Goal: Ask a question

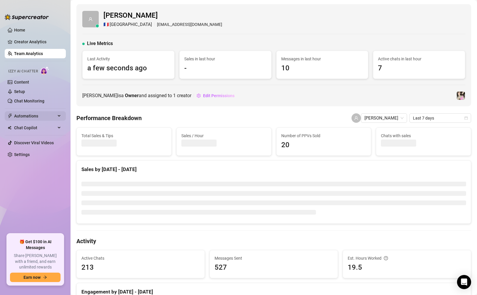
click at [55, 114] on span "Automations" at bounding box center [35, 115] width 42 height 9
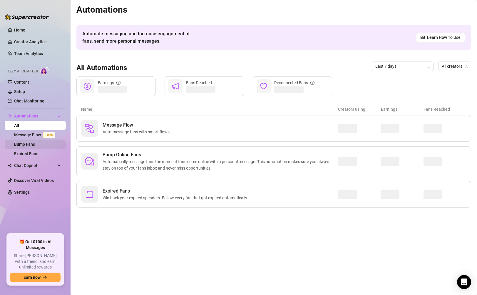
click at [26, 145] on link "Bump Fans" at bounding box center [24, 144] width 21 height 5
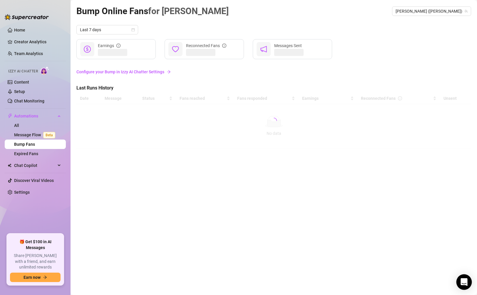
click at [463, 282] on icon "Open Intercom Messenger" at bounding box center [464, 282] width 7 height 8
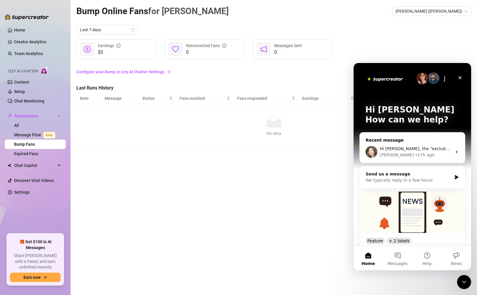
click at [415, 156] on div "• 17h ago" at bounding box center [424, 155] width 19 height 6
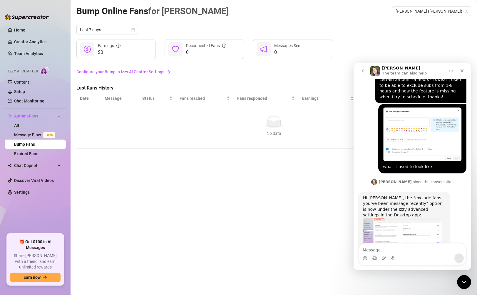
scroll to position [381, 0]
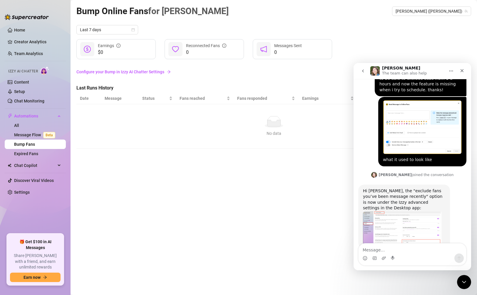
click at [375, 211] on img "Ella says…" at bounding box center [402, 228] width 79 height 34
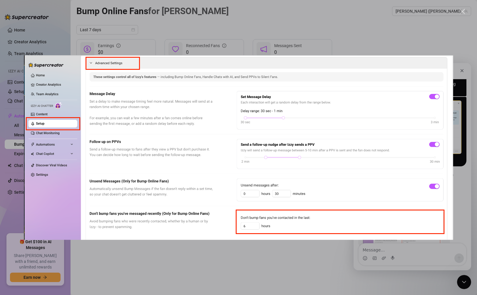
click at [179, 249] on div "Intercom messenger" at bounding box center [238, 147] width 477 height 295
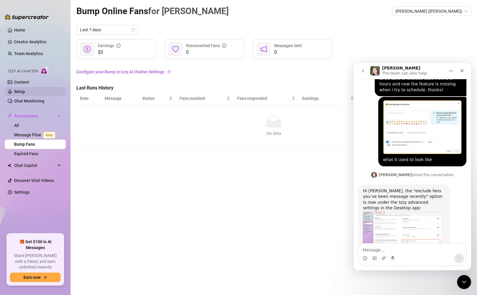
click at [25, 90] on link "Setup" at bounding box center [19, 91] width 11 height 5
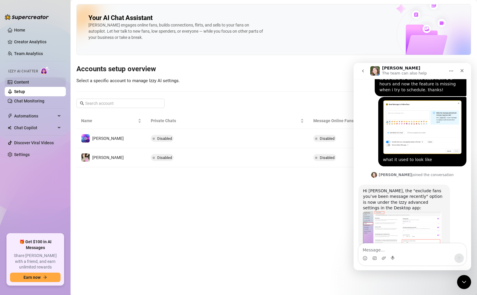
click at [29, 81] on link "Content" at bounding box center [21, 82] width 15 height 5
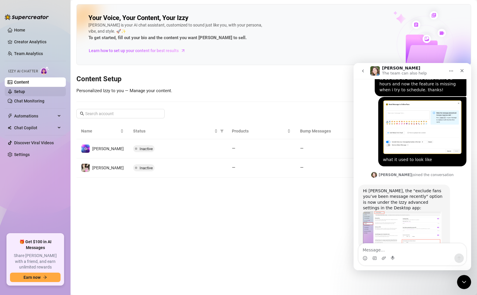
click at [25, 92] on link "Setup" at bounding box center [19, 91] width 11 height 5
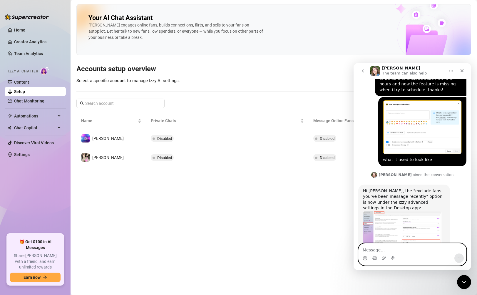
click at [378, 249] on textarea "Message…" at bounding box center [413, 248] width 108 height 10
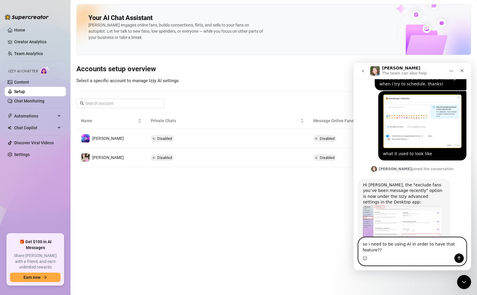
type textarea "so i need to be using AI in order to have that feature??"
click at [460, 258] on icon "Send a message…" at bounding box center [459, 257] width 5 height 5
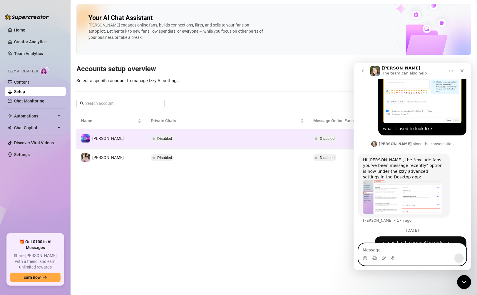
scroll to position [420, 0]
